Goal: Transaction & Acquisition: Book appointment/travel/reservation

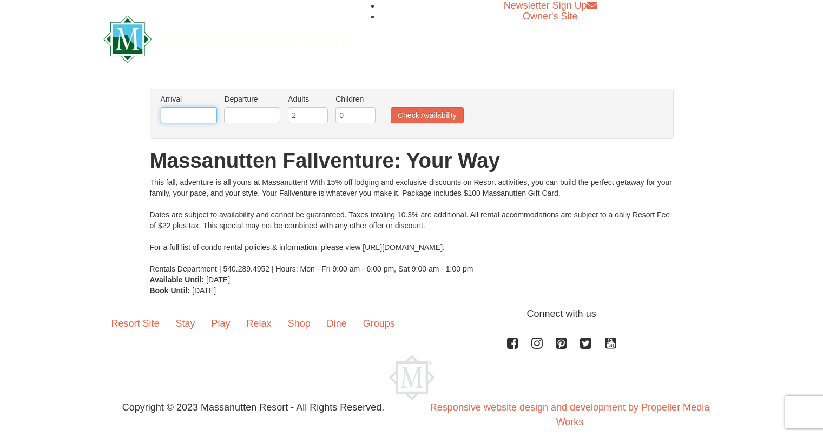
click at [187, 108] on input "text" at bounding box center [189, 115] width 56 height 16
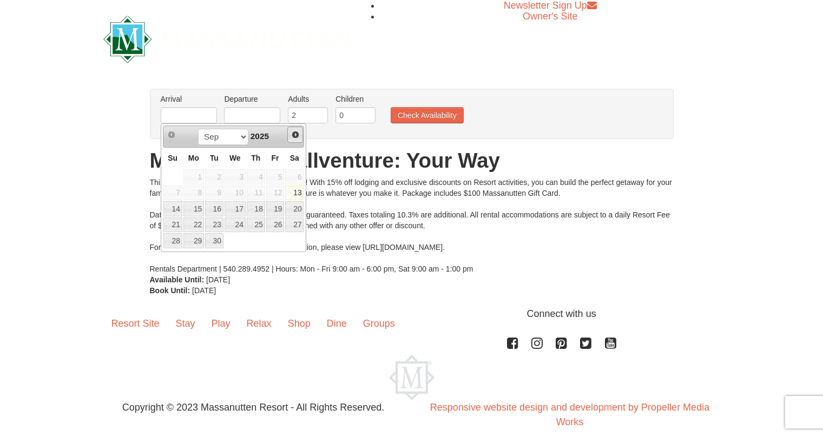
click at [300, 134] on link "Next" at bounding box center [295, 135] width 16 height 16
click at [272, 214] on link "17" at bounding box center [275, 208] width 18 height 15
type input "[DATE]"
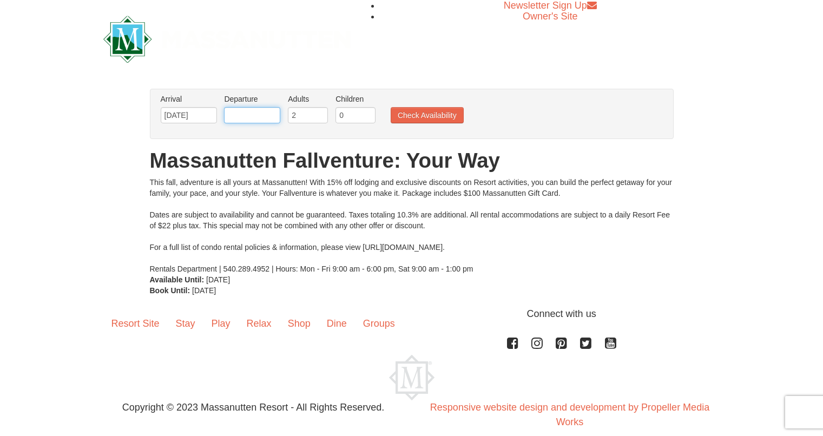
click at [244, 114] on input "text" at bounding box center [252, 115] width 56 height 16
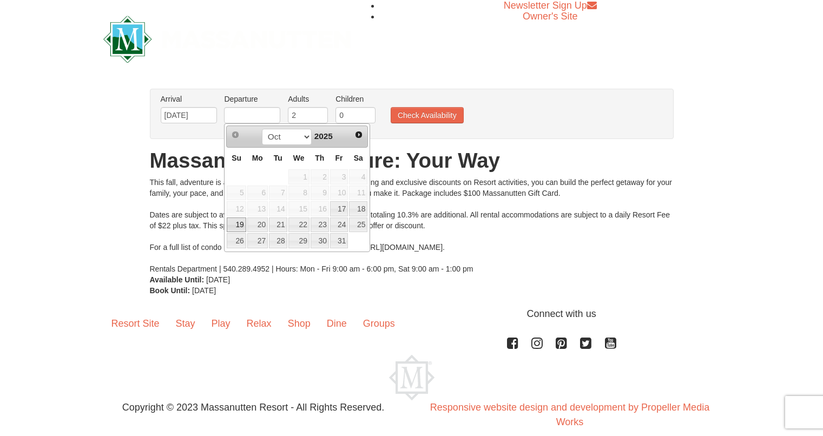
click at [243, 231] on link "19" at bounding box center [236, 225] width 19 height 15
type input "[DATE]"
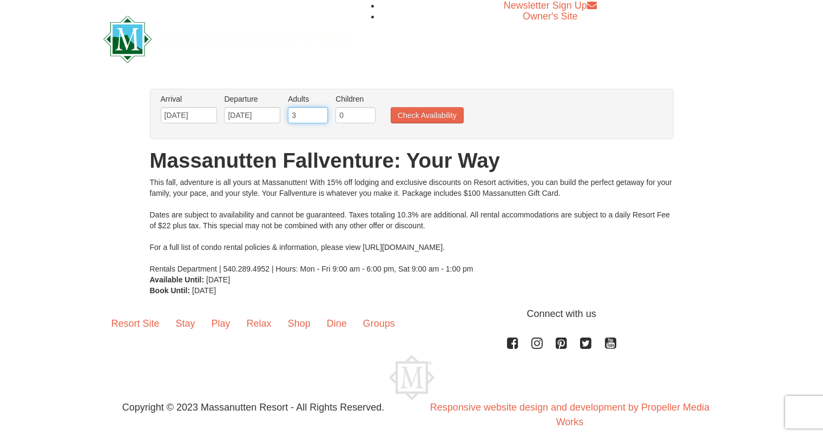
click at [320, 114] on input "3" at bounding box center [308, 115] width 40 height 16
click at [320, 114] on input "4" at bounding box center [308, 115] width 40 height 16
click at [320, 114] on input "5" at bounding box center [308, 115] width 40 height 16
type input "6"
click at [319, 111] on input "6" at bounding box center [308, 115] width 40 height 16
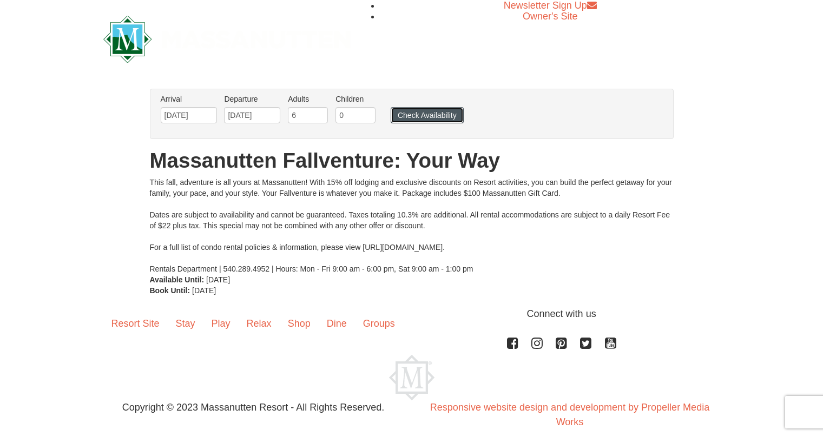
click at [435, 121] on button "Check Availability" at bounding box center [427, 115] width 73 height 16
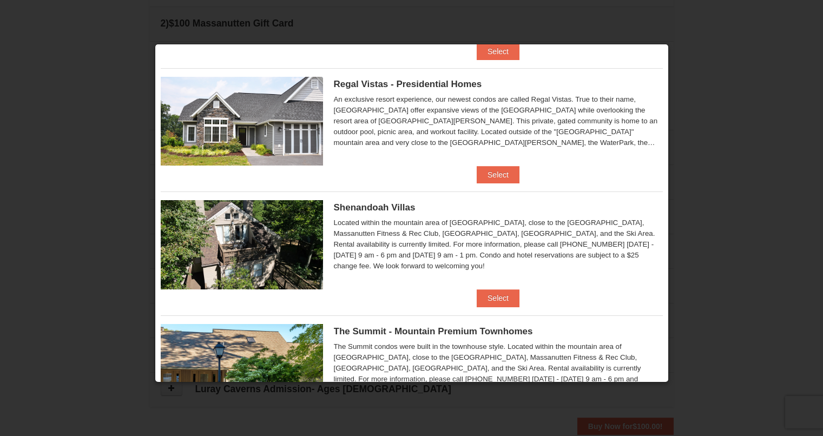
scroll to position [107, 0]
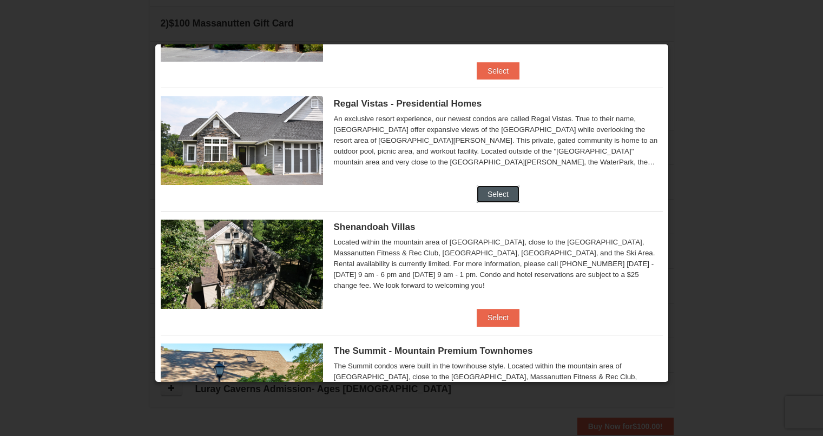
click at [509, 193] on button "Select" at bounding box center [498, 194] width 43 height 17
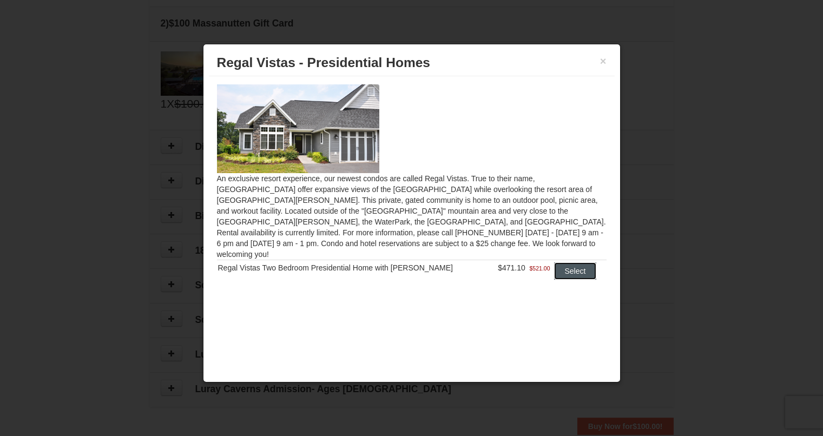
click at [570, 263] on button "Select" at bounding box center [575, 270] width 43 height 17
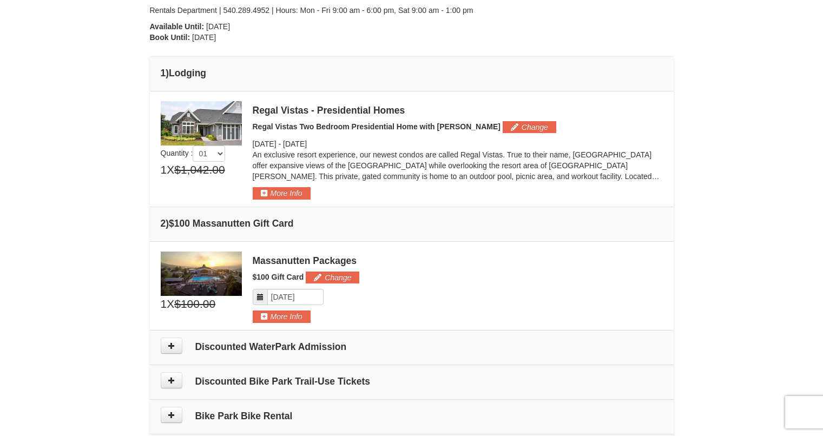
scroll to position [223, 0]
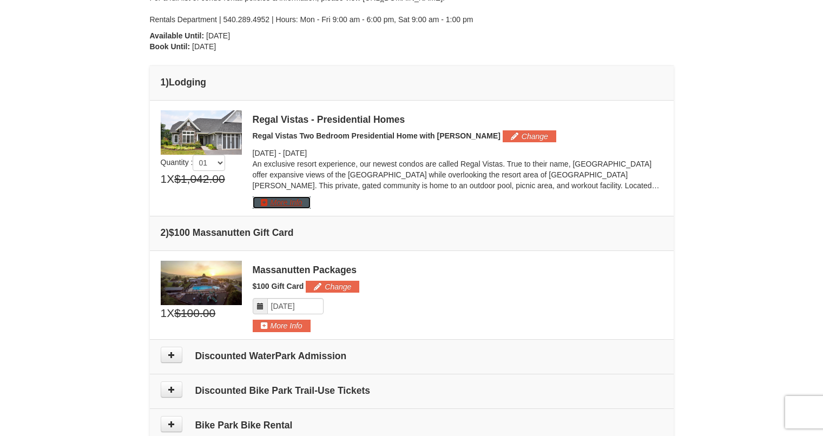
click at [274, 200] on button "More Info" at bounding box center [282, 202] width 58 height 12
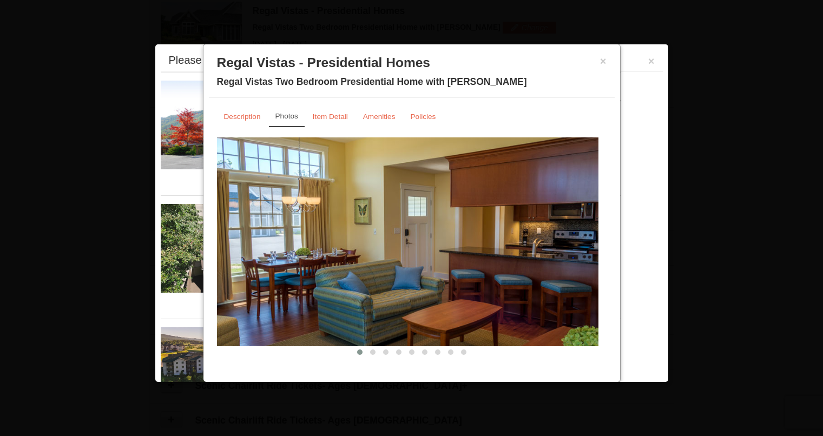
scroll to position [333, 0]
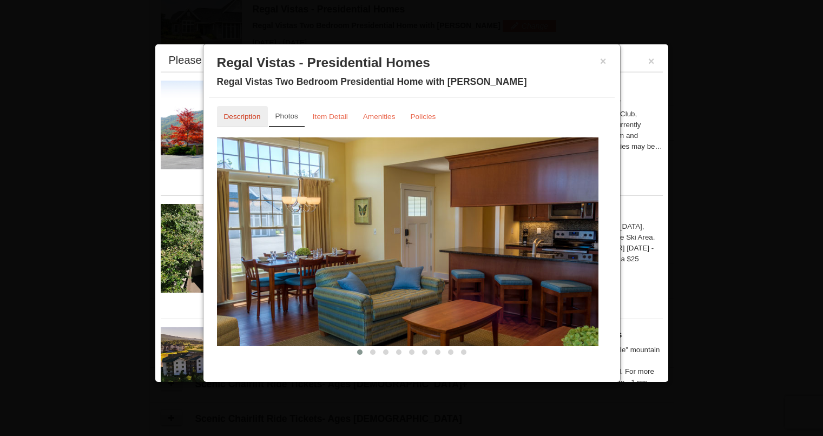
click at [240, 117] on small "Description" at bounding box center [242, 117] width 37 height 8
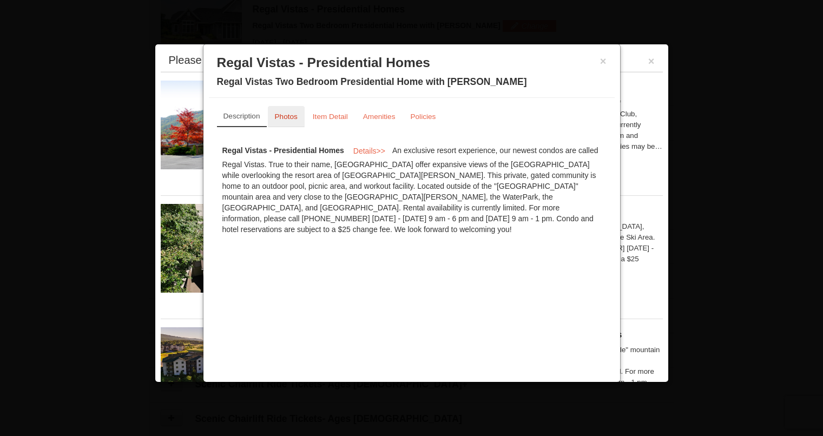
click at [279, 116] on small "Photos" at bounding box center [286, 117] width 23 height 8
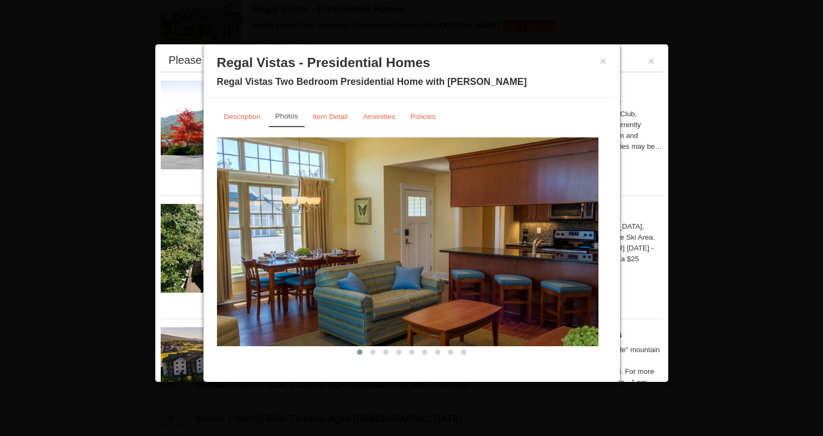
scroll to position [6, 0]
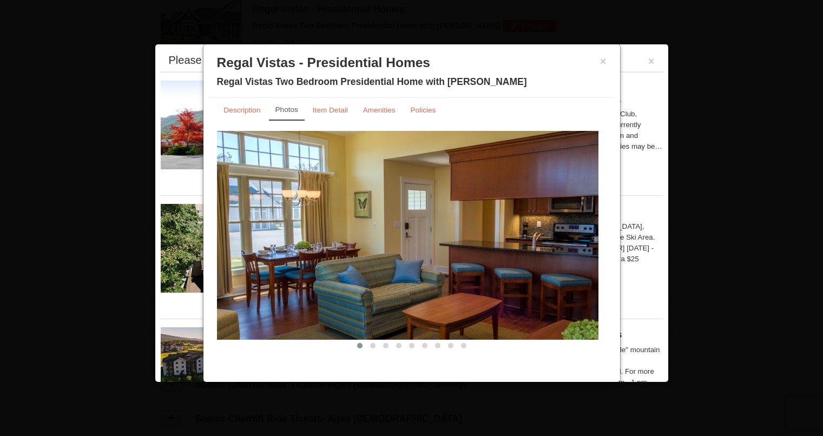
click at [397, 320] on img at bounding box center [407, 235] width 381 height 209
click at [511, 243] on img at bounding box center [407, 235] width 381 height 209
click at [371, 349] on button at bounding box center [372, 345] width 13 height 11
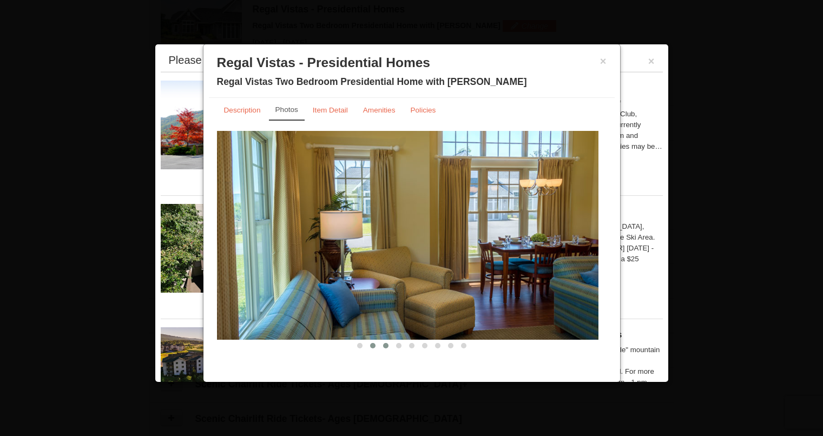
click at [380, 341] on button at bounding box center [385, 345] width 13 height 11
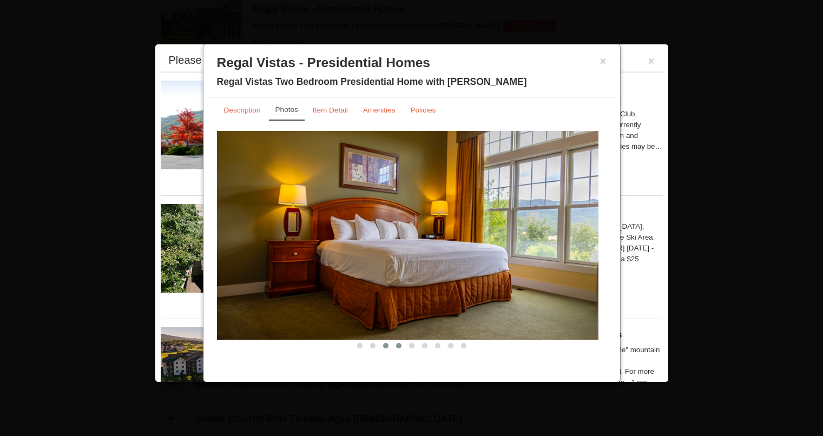
click at [396, 346] on span at bounding box center [398, 345] width 5 height 5
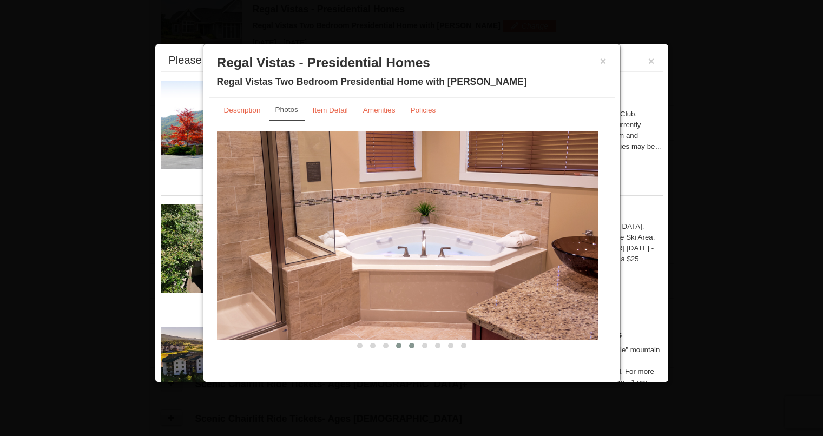
click at [409, 344] on span at bounding box center [411, 345] width 5 height 5
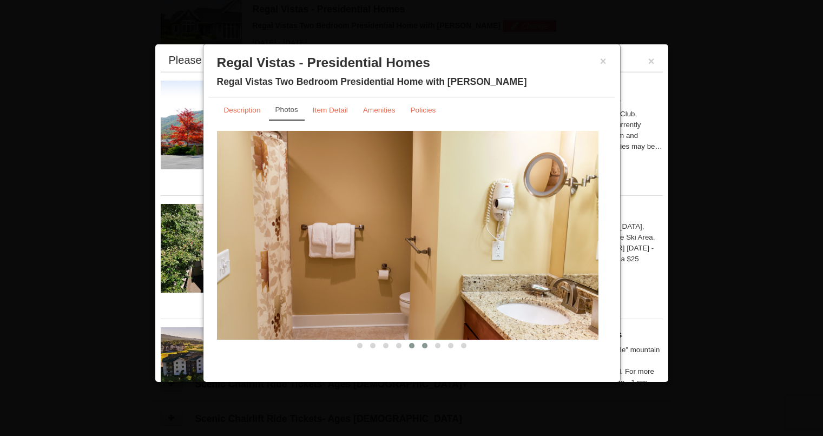
click at [418, 343] on button at bounding box center [424, 345] width 13 height 11
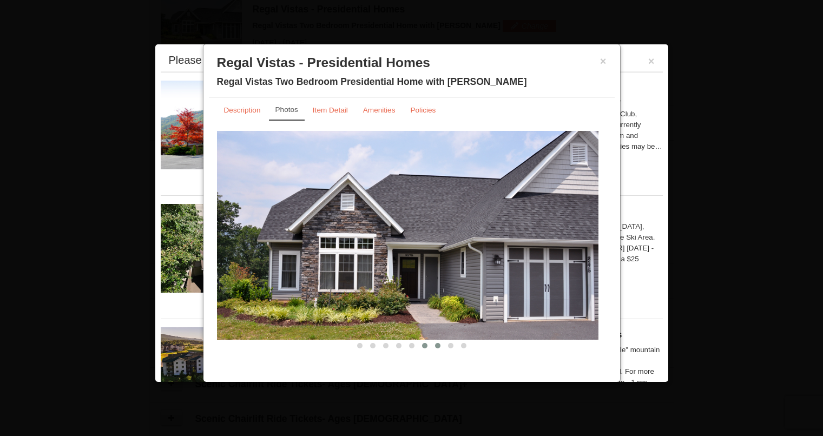
click at [435, 344] on span at bounding box center [437, 345] width 5 height 5
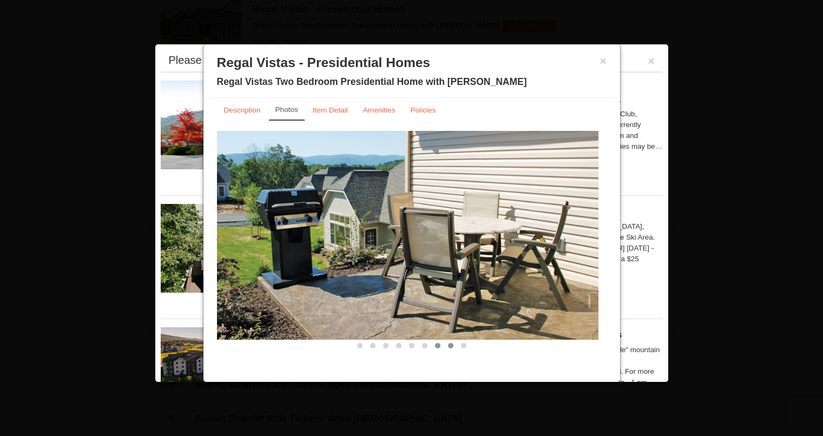
click at [448, 345] on span at bounding box center [450, 345] width 5 height 5
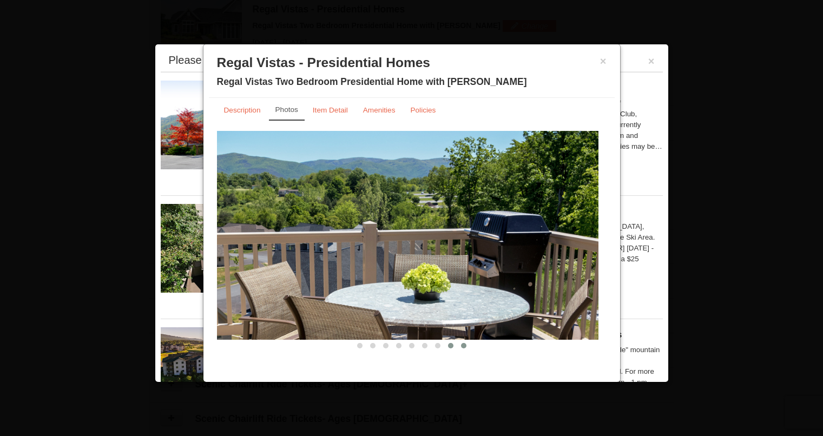
click at [461, 345] on span at bounding box center [463, 345] width 5 height 5
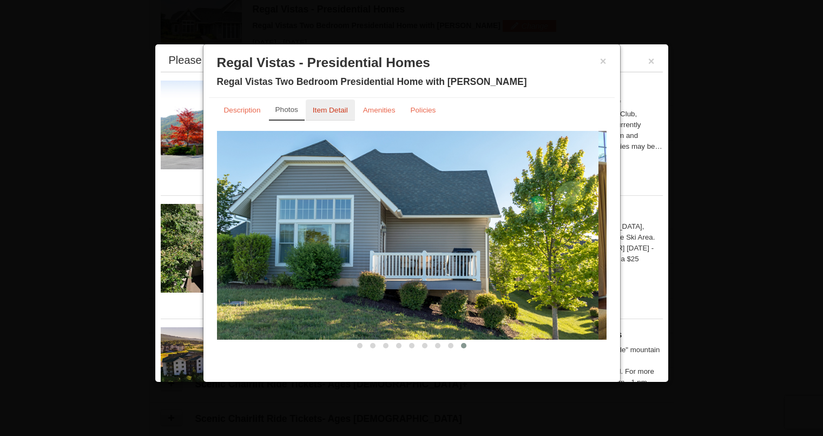
click at [329, 109] on small "Item Detail" at bounding box center [330, 110] width 35 height 8
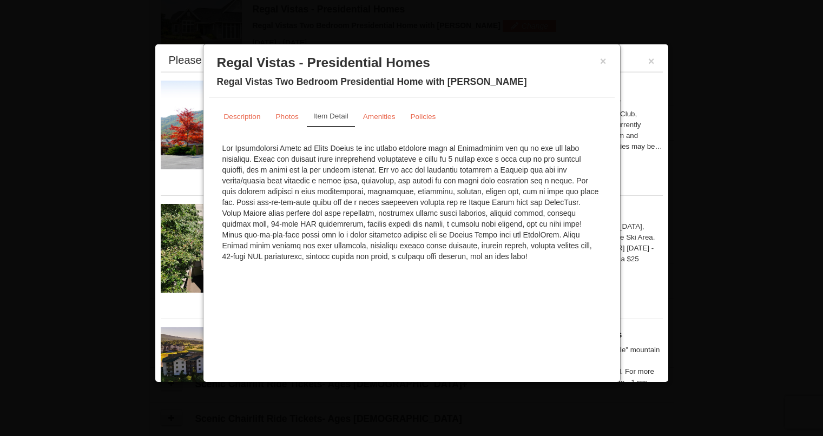
click at [609, 58] on div "× Regal Vistas - Presidential Homes Regal Vistas Two Bedroom Presidential Home …" at bounding box center [412, 74] width 406 height 48
click at [593, 62] on h3 "Regal Vistas - Presidential Homes" at bounding box center [412, 63] width 390 height 16
click at [608, 57] on div "× Regal Vistas - Presidential Homes Regal Vistas Two Bedroom Presidential Home …" at bounding box center [412, 74] width 406 height 48
click at [605, 59] on button "×" at bounding box center [603, 61] width 6 height 11
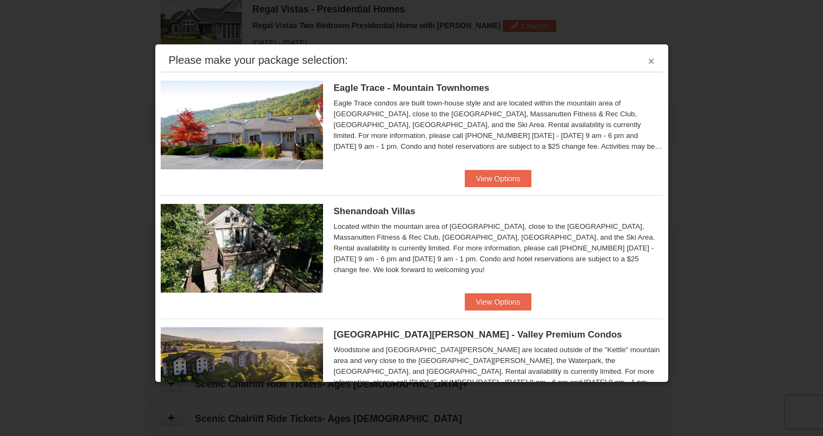
click at [648, 58] on button "×" at bounding box center [651, 61] width 6 height 11
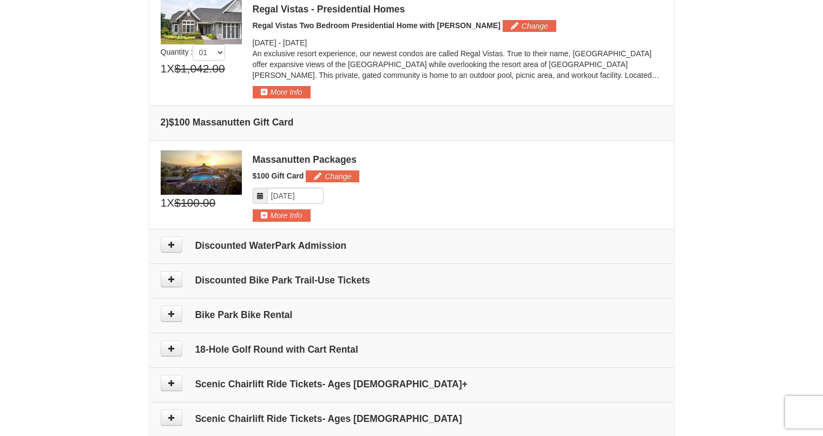
click at [175, 235] on td "Discounted WaterPark Admission" at bounding box center [412, 246] width 524 height 35
click at [173, 246] on icon at bounding box center [172, 245] width 8 height 8
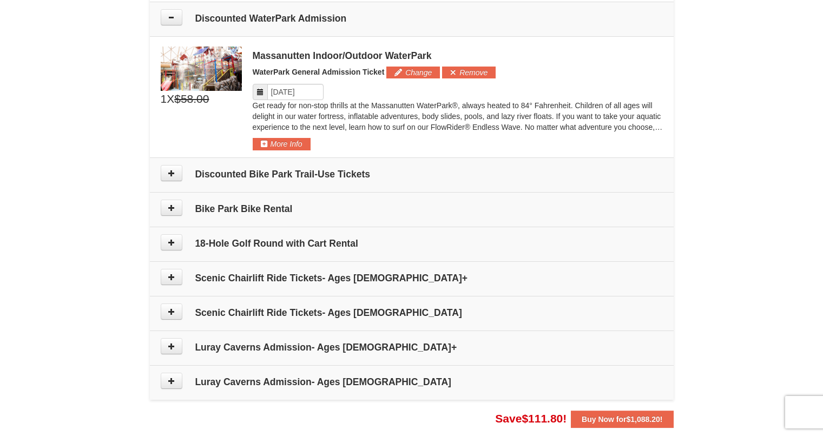
scroll to position [562, 0]
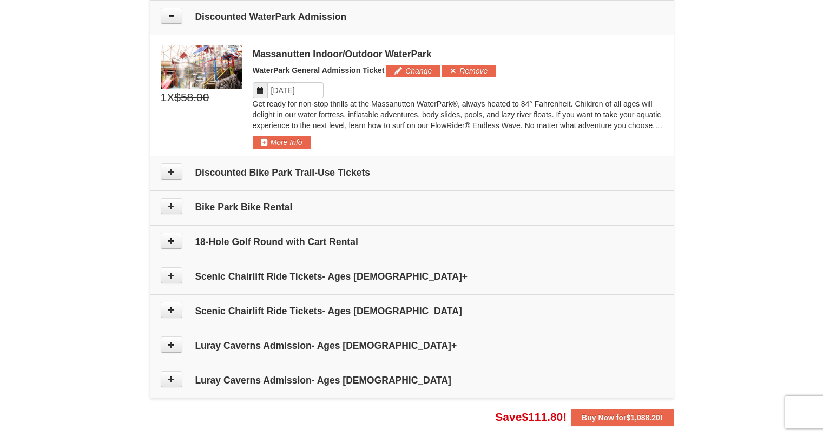
click at [292, 136] on div "Get ready for non-stop thrills at the Massanutten WaterPark®, always heated to …" at bounding box center [458, 117] width 410 height 38
click at [297, 138] on button "More Info" at bounding box center [282, 142] width 58 height 12
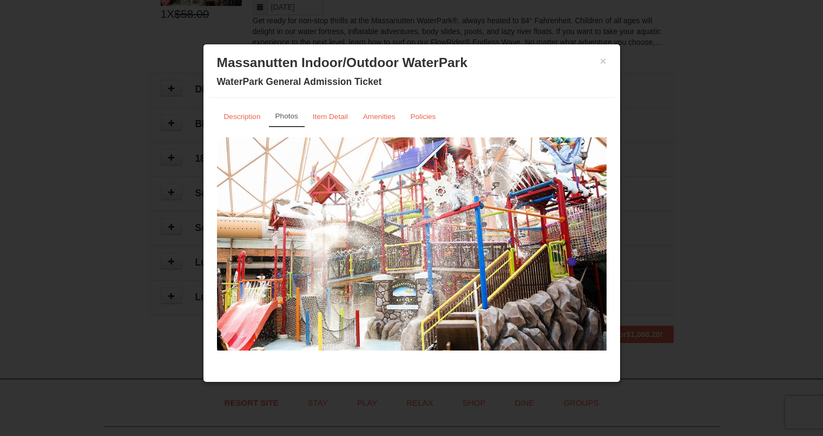
scroll to position [670, 0]
click at [245, 116] on small "Description" at bounding box center [242, 117] width 37 height 8
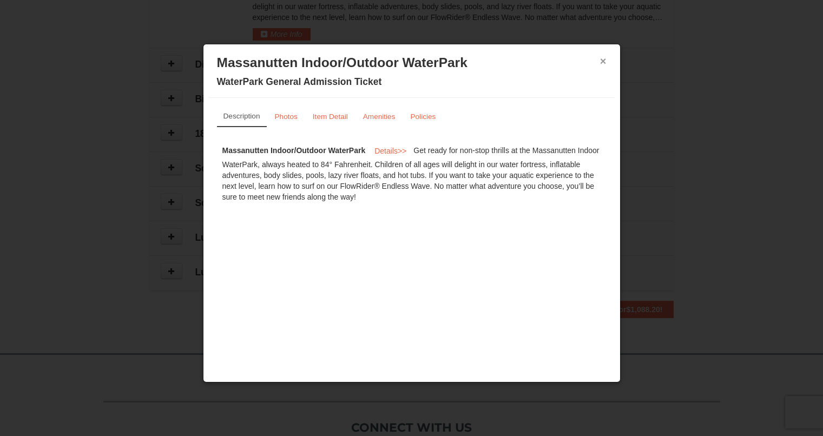
click at [602, 56] on button "×" at bounding box center [603, 61] width 6 height 11
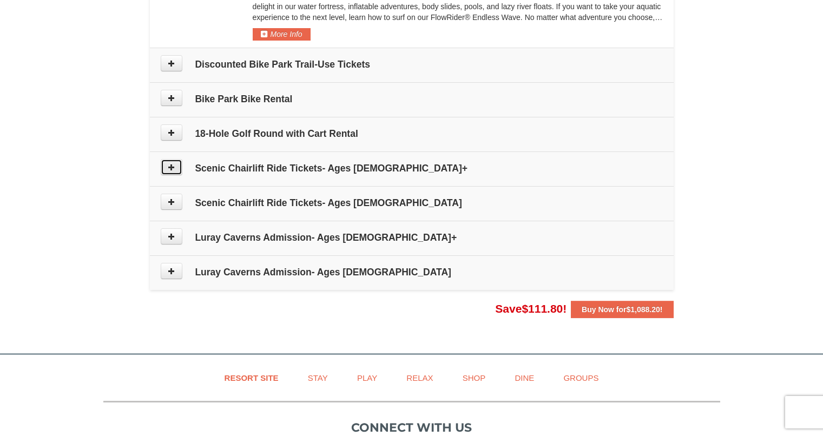
click at [169, 161] on button at bounding box center [172, 167] width 22 height 16
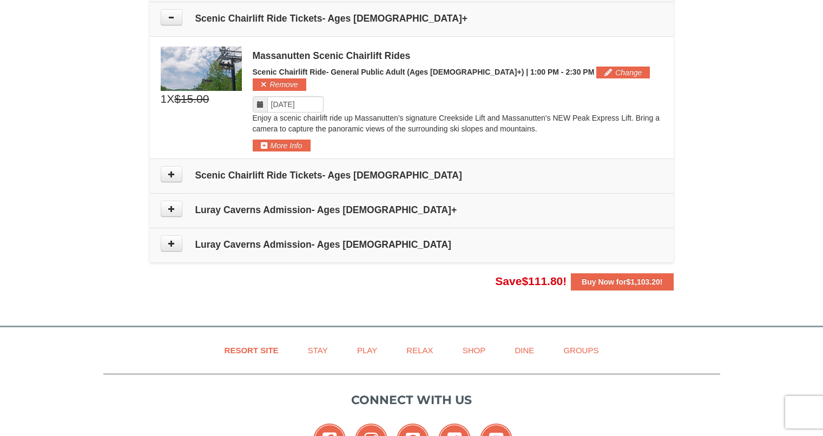
scroll to position [822, 0]
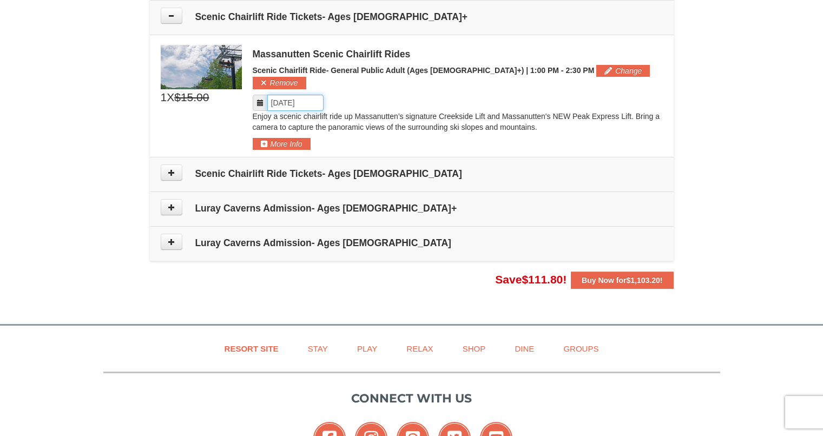
click at [289, 95] on input "Please format dates MM/DD/YYYY" at bounding box center [295, 103] width 56 height 16
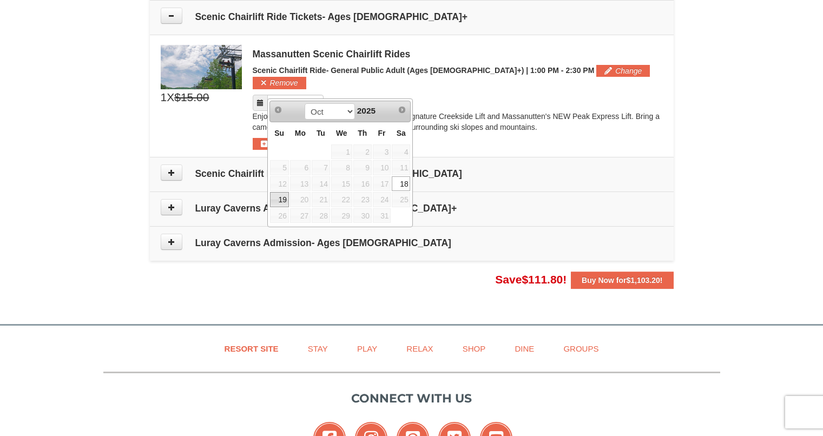
click at [280, 203] on link "19" at bounding box center [279, 199] width 19 height 15
type input "[DATE]"
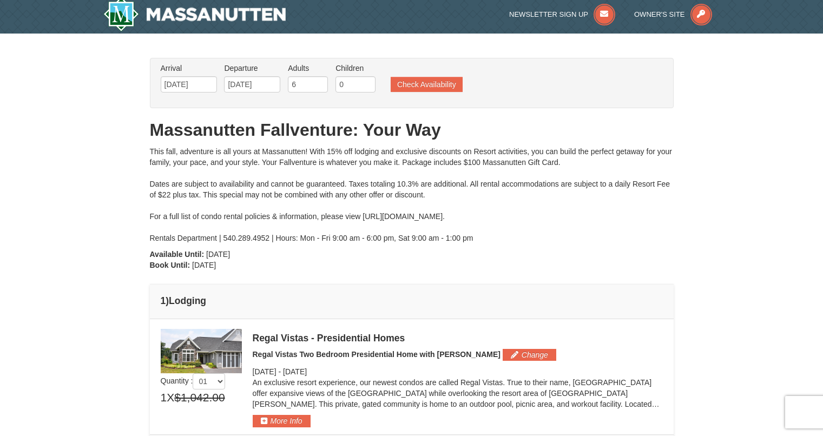
scroll to position [0, 0]
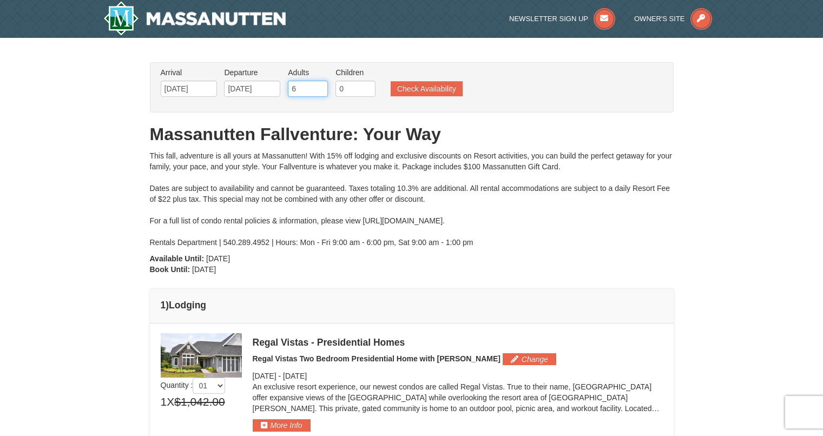
click at [300, 88] on input "6" at bounding box center [308, 89] width 40 height 16
click at [322, 87] on input "7" at bounding box center [308, 89] width 40 height 16
type input "8"
click at [322, 87] on input "8" at bounding box center [308, 89] width 40 height 16
click at [358, 89] on input "0" at bounding box center [355, 89] width 40 height 16
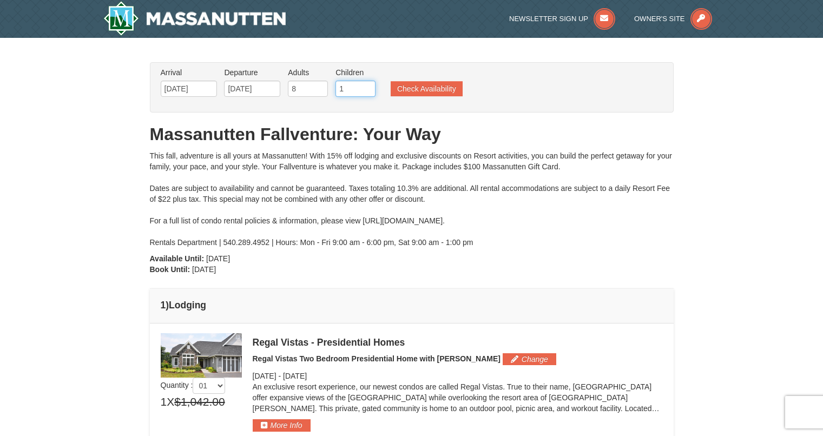
click at [369, 87] on input "1" at bounding box center [355, 89] width 40 height 16
click at [369, 87] on input "2" at bounding box center [355, 89] width 40 height 16
type input "3"
click at [369, 87] on input "3" at bounding box center [355, 89] width 40 height 16
click at [417, 90] on button "Check Availability" at bounding box center [427, 88] width 72 height 15
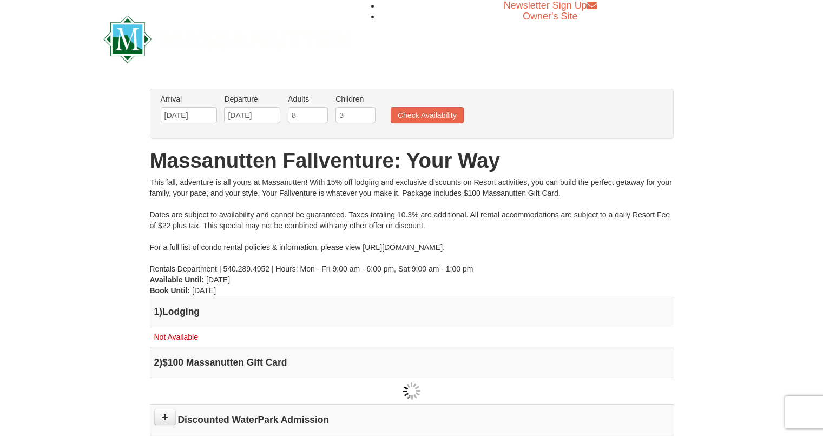
scroll to position [54, 0]
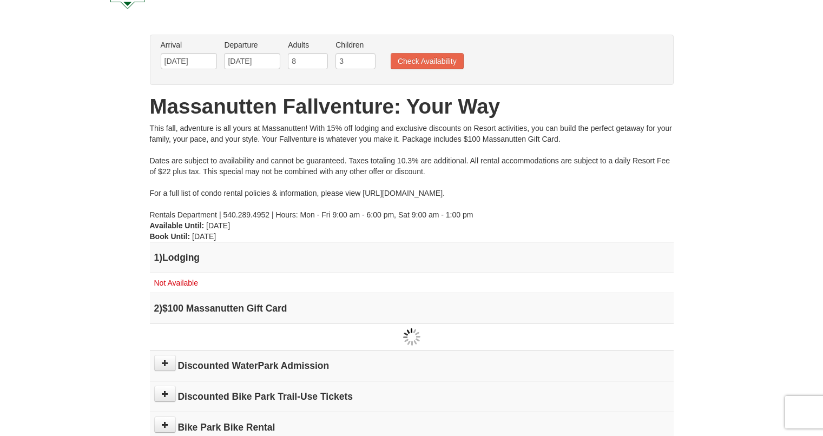
click at [427, 193] on div "This fall, adventure is all yours at Massanutten! With 15% off lodging and excl…" at bounding box center [412, 171] width 524 height 97
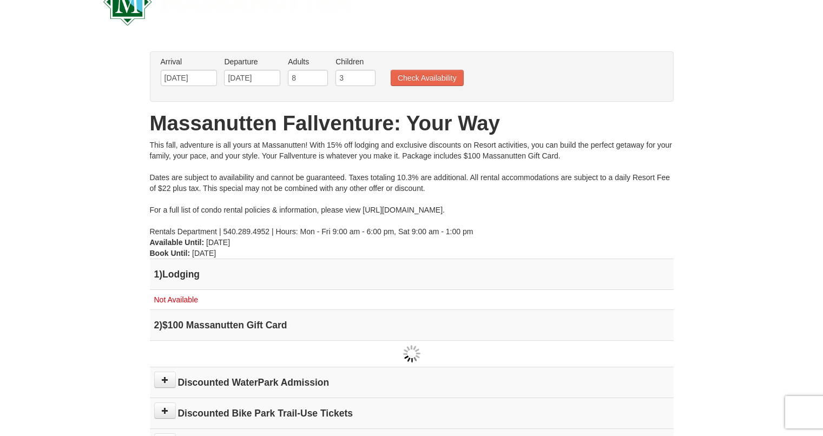
scroll to position [0, 0]
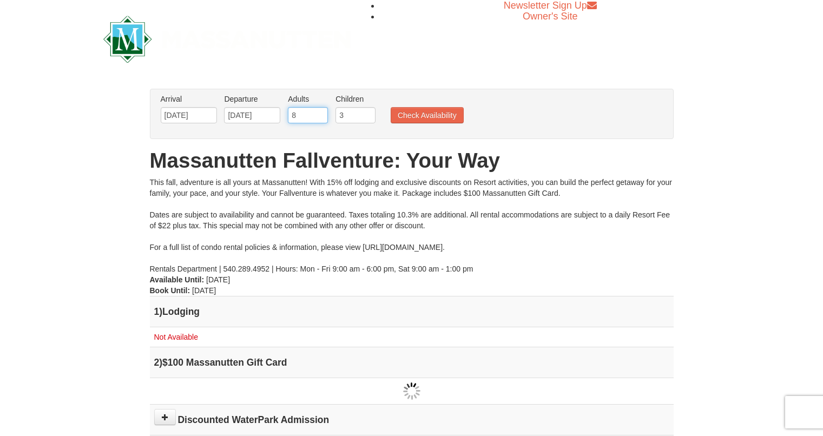
click at [300, 115] on input "8" at bounding box center [308, 115] width 40 height 16
click at [320, 119] on input "7" at bounding box center [308, 115] width 40 height 16
click at [320, 119] on input "6" at bounding box center [308, 115] width 40 height 16
click at [320, 119] on input "5" at bounding box center [308, 115] width 40 height 16
click at [320, 119] on input "4" at bounding box center [308, 115] width 40 height 16
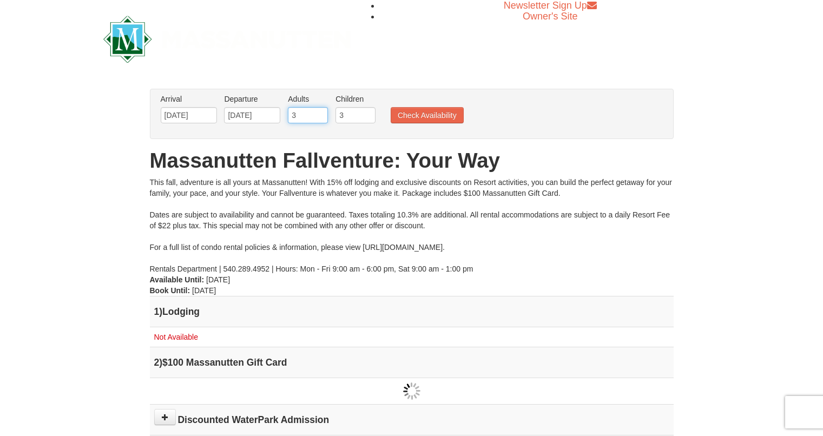
type input "3"
click at [320, 119] on input "3" at bounding box center [308, 115] width 40 height 16
type input "2"
click at [369, 118] on input "2" at bounding box center [355, 115] width 40 height 16
click at [394, 114] on button "Check Availability" at bounding box center [427, 115] width 73 height 16
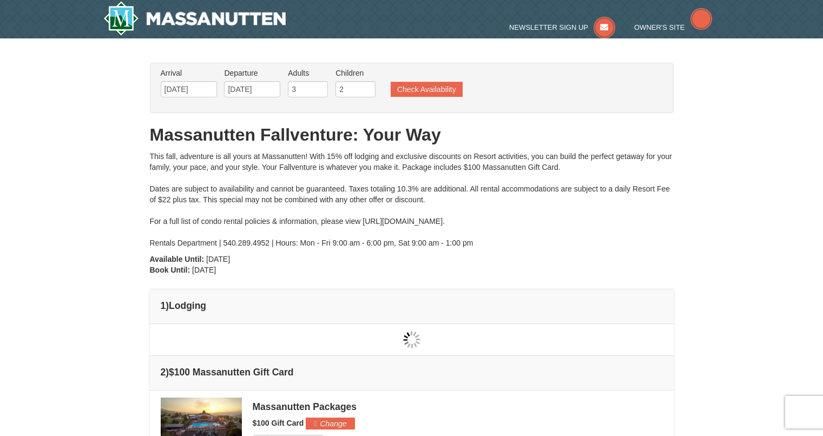
type input "[DATE]"
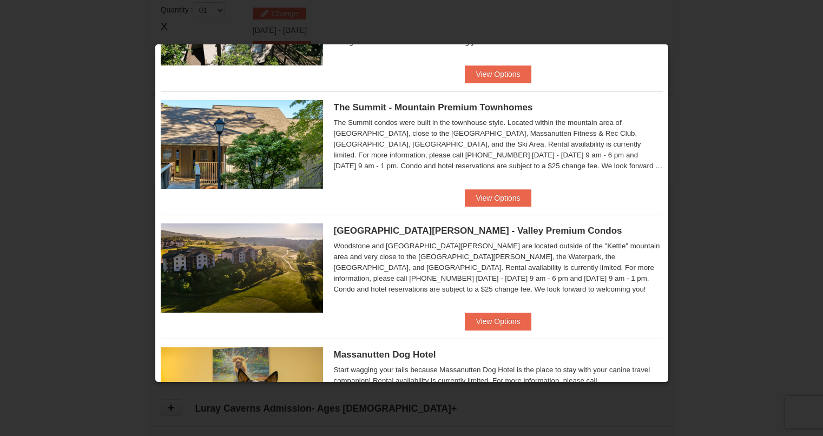
scroll to position [339, 0]
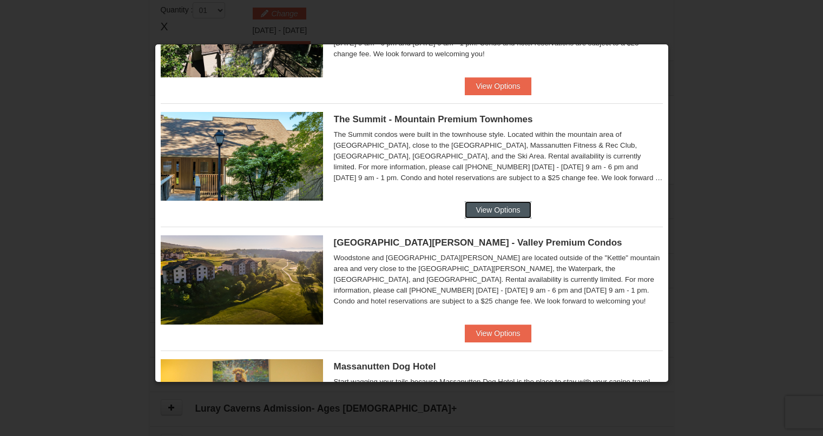
click at [495, 203] on button "View Options" at bounding box center [498, 209] width 66 height 17
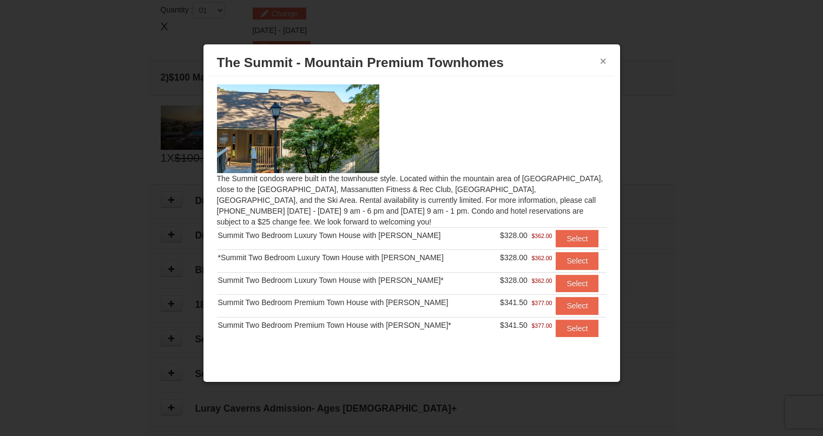
click at [603, 62] on button "×" at bounding box center [603, 61] width 6 height 11
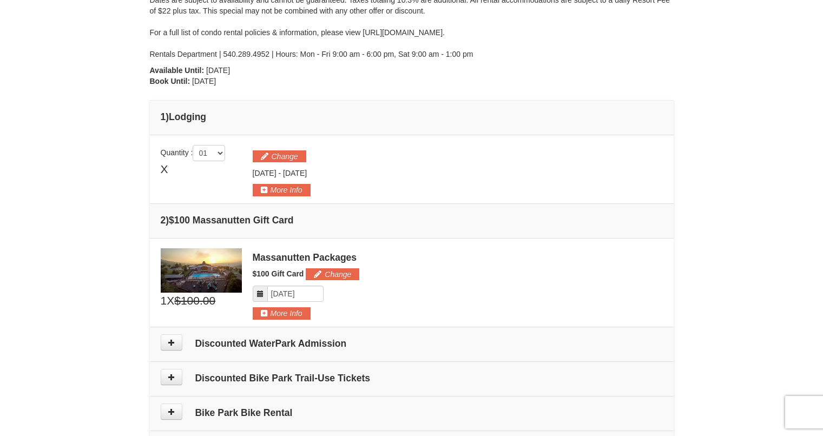
scroll to position [169, 0]
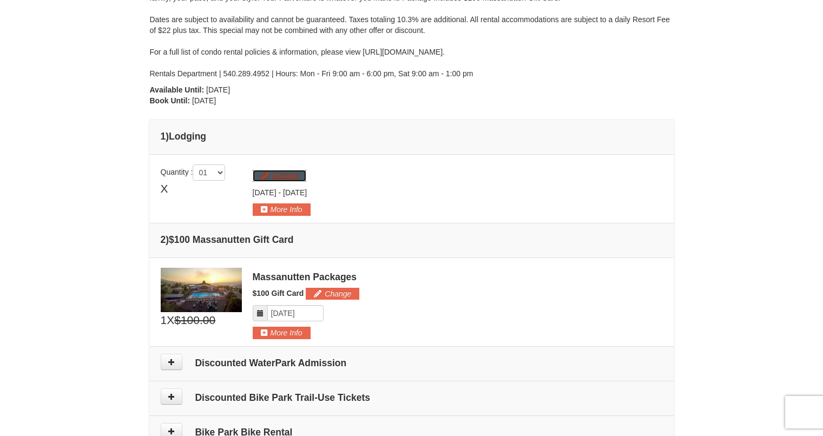
click at [282, 175] on button "Change" at bounding box center [280, 176] width 54 height 12
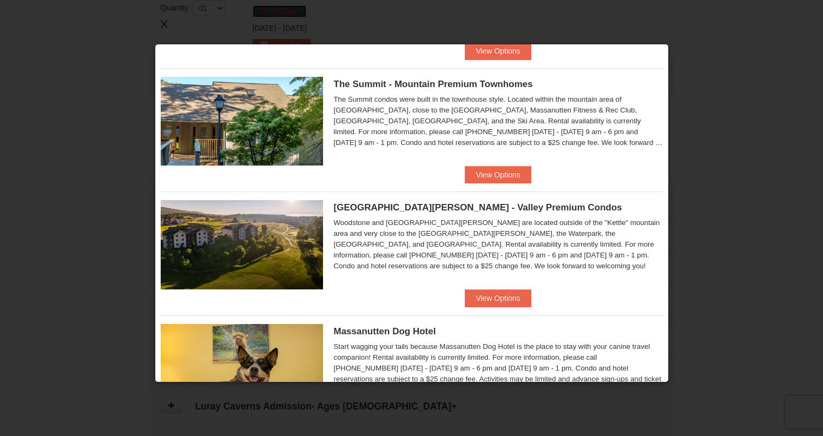
scroll to position [379, 0]
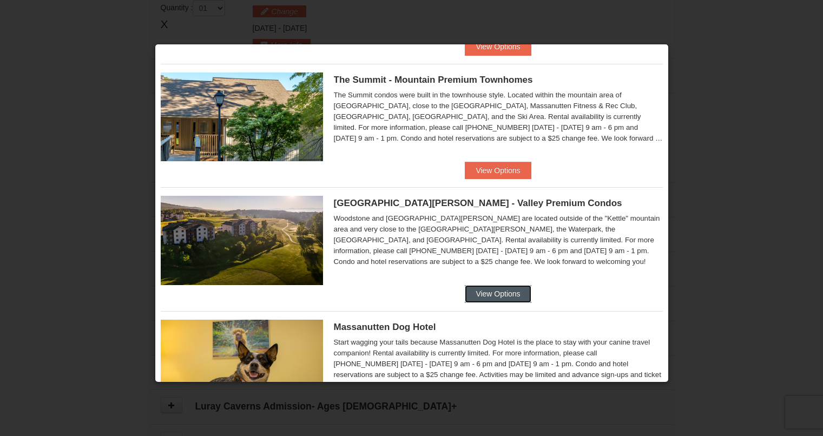
click at [478, 294] on button "View Options" at bounding box center [498, 293] width 66 height 17
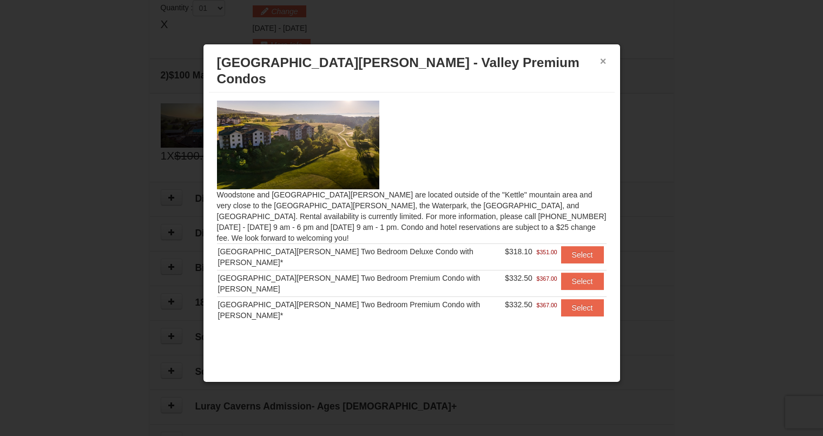
click at [602, 63] on button "×" at bounding box center [603, 61] width 6 height 11
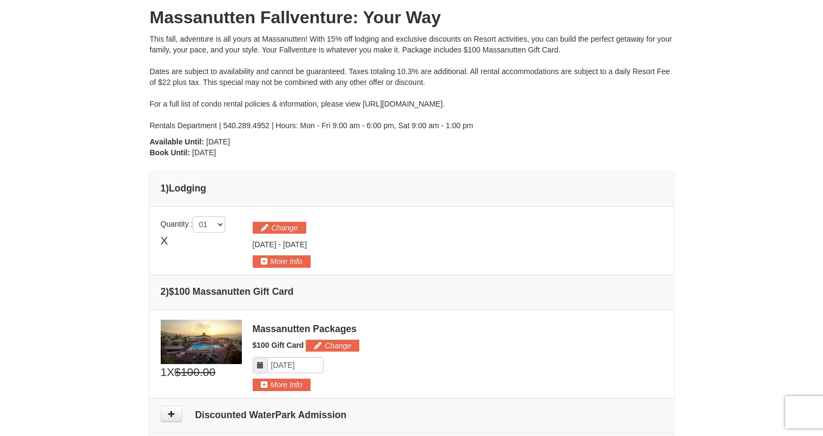
scroll to position [63, 0]
